Goal: Information Seeking & Learning: Learn about a topic

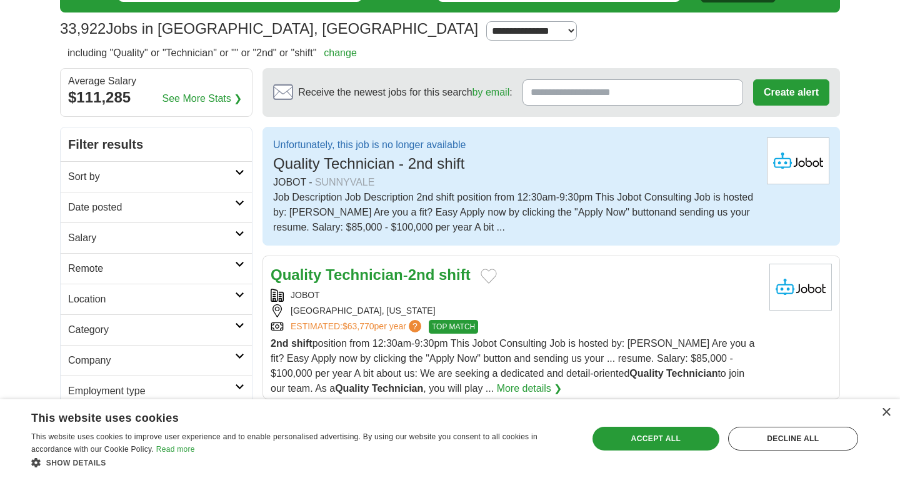
scroll to position [75, 0]
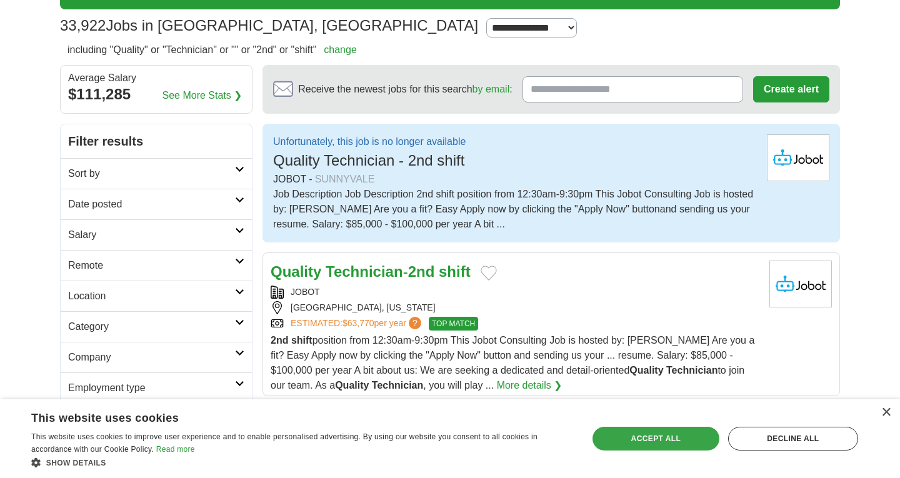
click at [697, 438] on div "Accept all" at bounding box center [656, 439] width 127 height 24
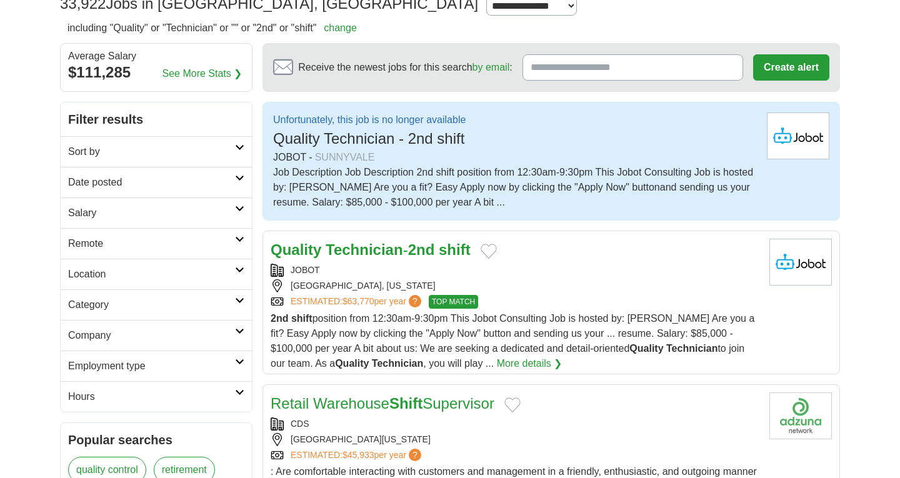
scroll to position [100, 0]
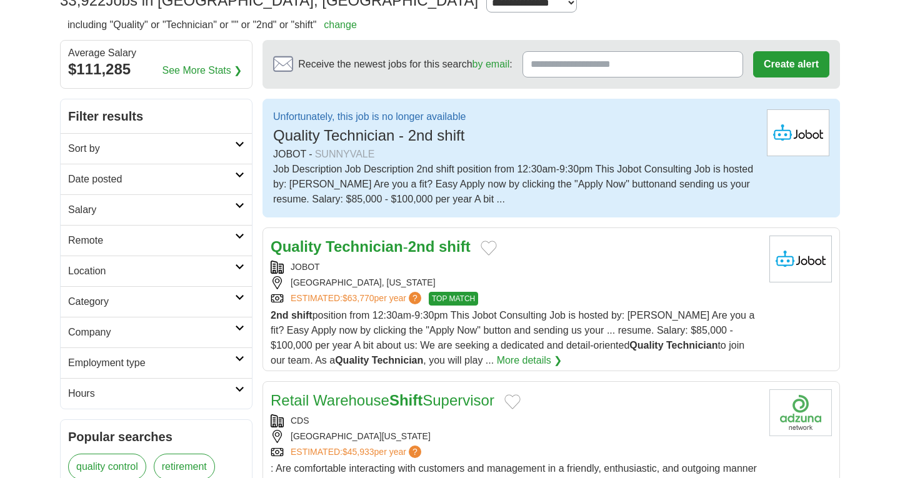
click at [460, 135] on span "Quality Technician - 2nd shift" at bounding box center [368, 135] width 191 height 17
click at [395, 249] on strong "Technician" at bounding box center [365, 246] width 78 height 17
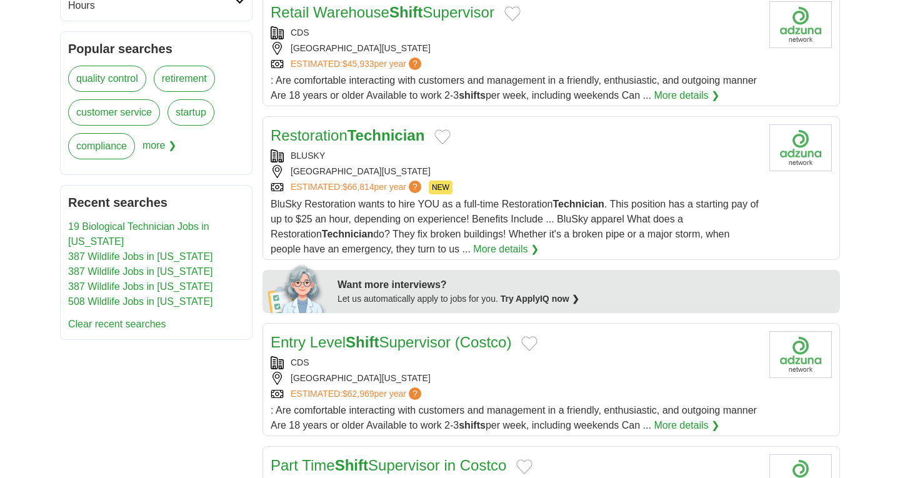
scroll to position [566, 0]
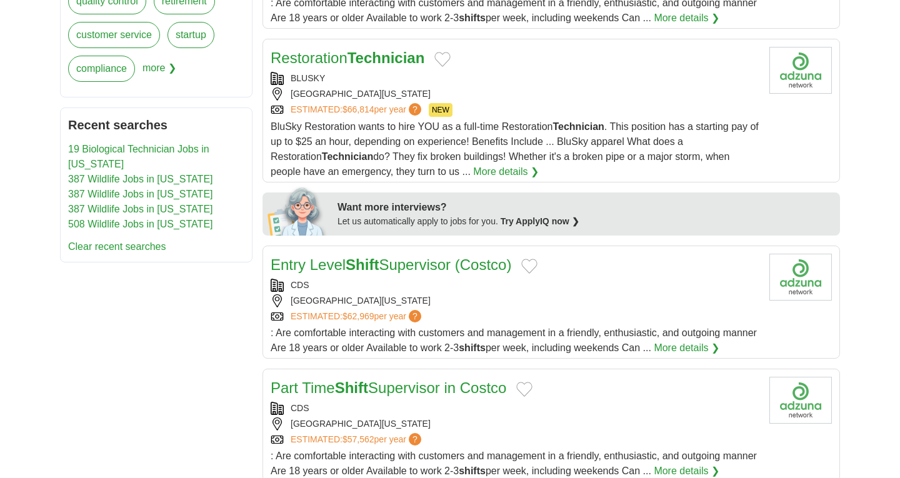
click at [363, 66] on strong "Technician" at bounding box center [387, 57] width 78 height 17
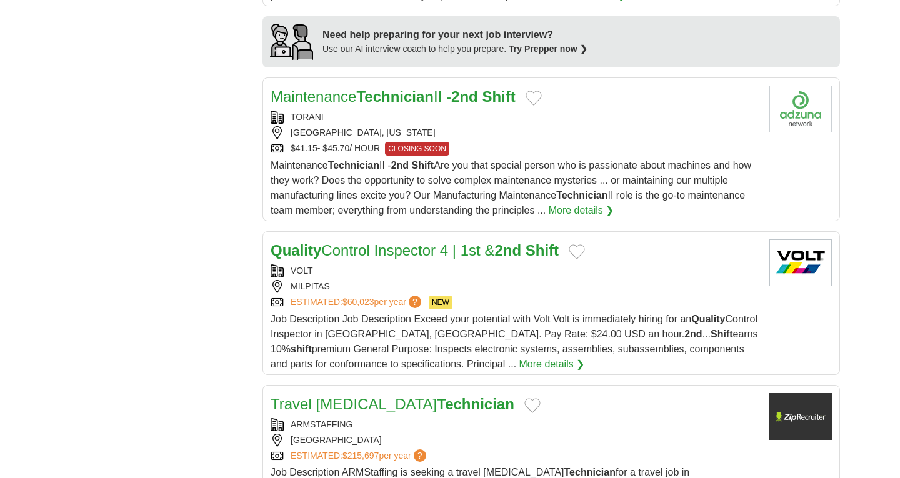
scroll to position [1181, 0]
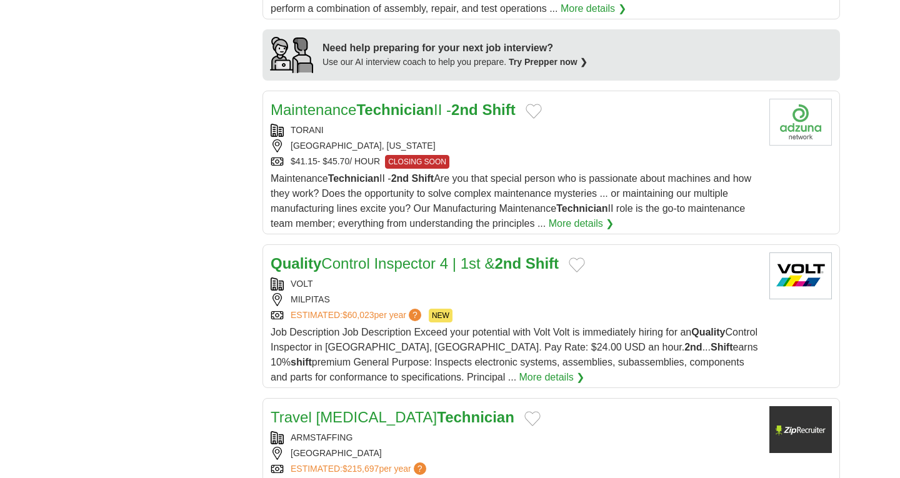
click at [438, 118] on link "Maintenance Technician II - 2nd Shift" at bounding box center [393, 109] width 245 height 17
click at [145, 176] on div "**********" at bounding box center [450, 297] width 780 height 2560
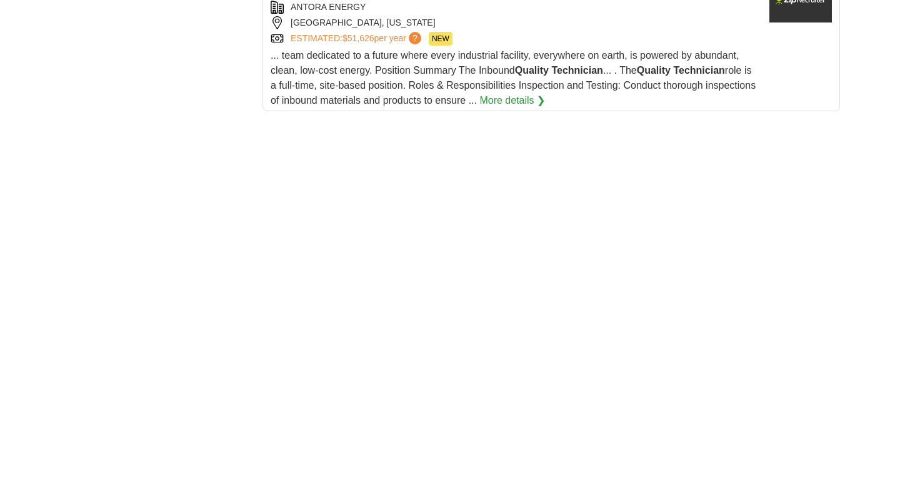
scroll to position [1782, 0]
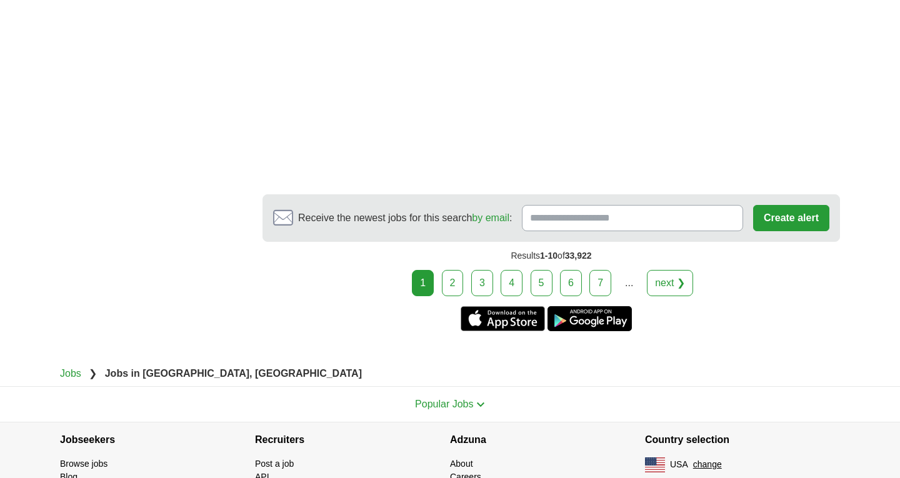
scroll to position [2447, 0]
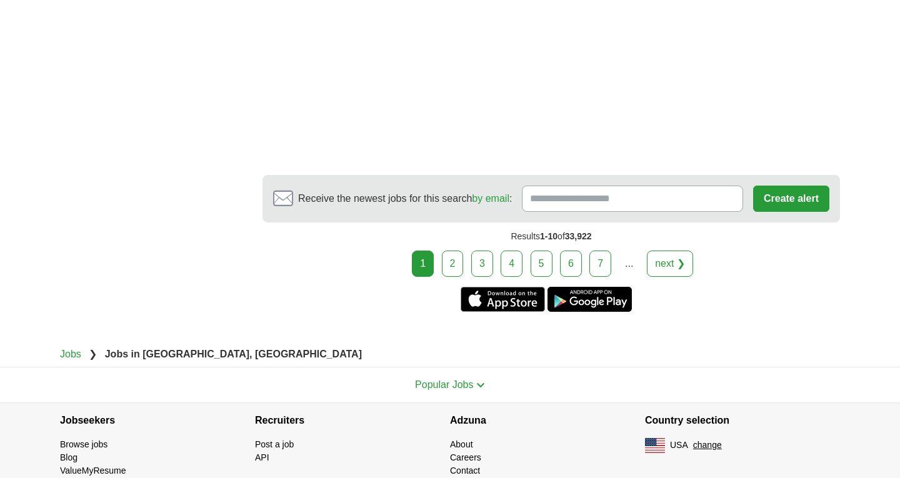
click at [456, 277] on link "2" at bounding box center [453, 264] width 22 height 26
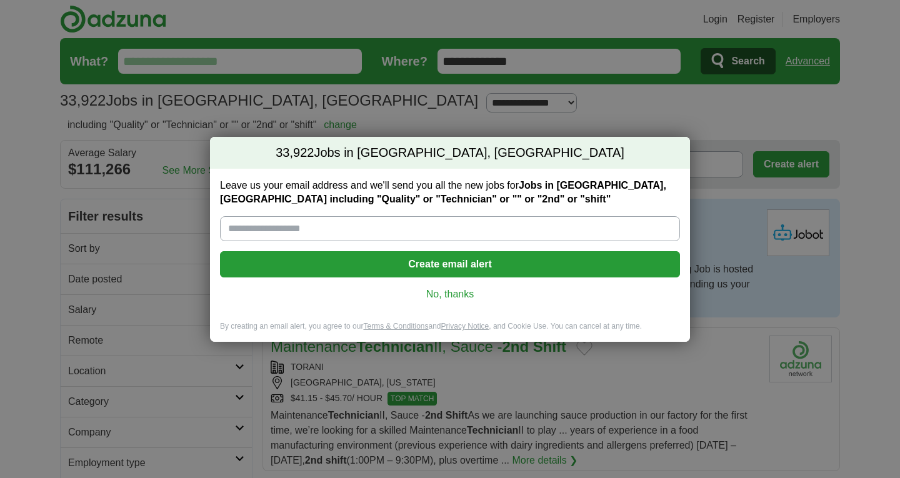
click at [618, 113] on div "33,922 Jobs in Sunnyvale, CA Leave us your email address and we'll send you all…" at bounding box center [450, 239] width 900 height 478
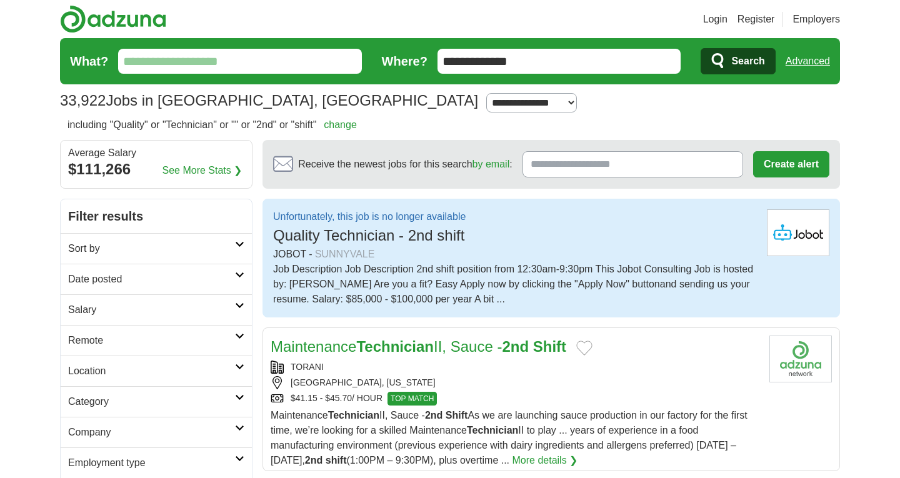
click at [618, 113] on section "33,922 Jobs in Sunnyvale, CA Salary Salary Select a salary range Salary from fr…" at bounding box center [450, 77] width 780 height 79
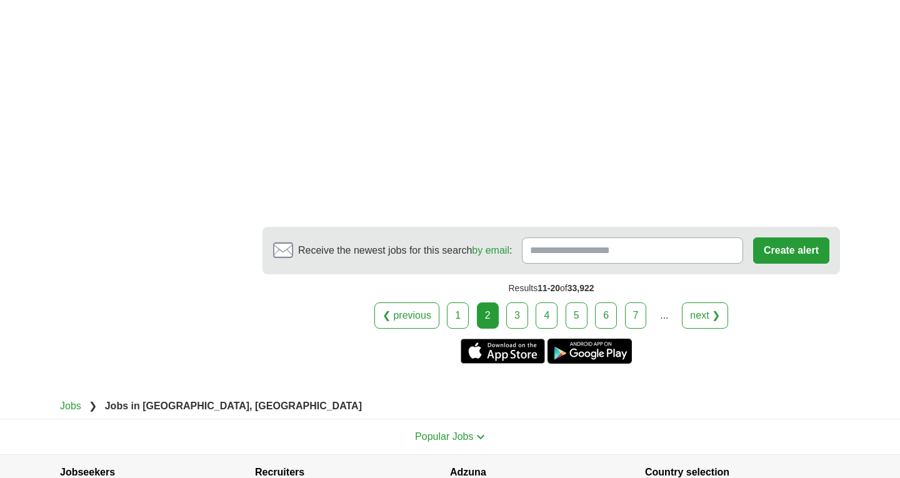
scroll to position [2147, 0]
